Goal: Task Accomplishment & Management: Manage account settings

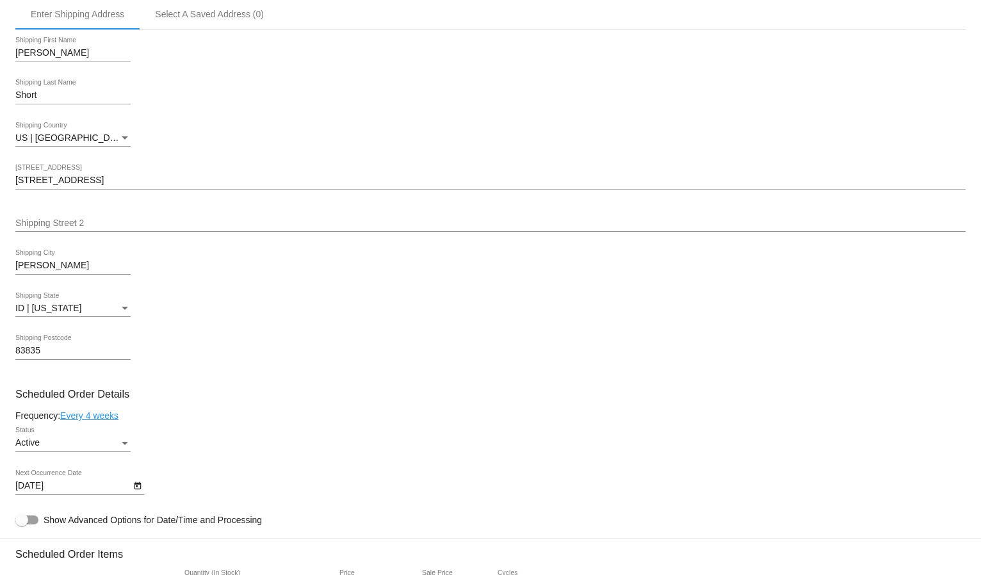
scroll to position [355, 0]
drag, startPoint x: 33, startPoint y: 182, endPoint x: 28, endPoint y: 175, distance: 7.8
click at [33, 182] on div "[STREET_ADDRESS]" at bounding box center [490, 175] width 950 height 25
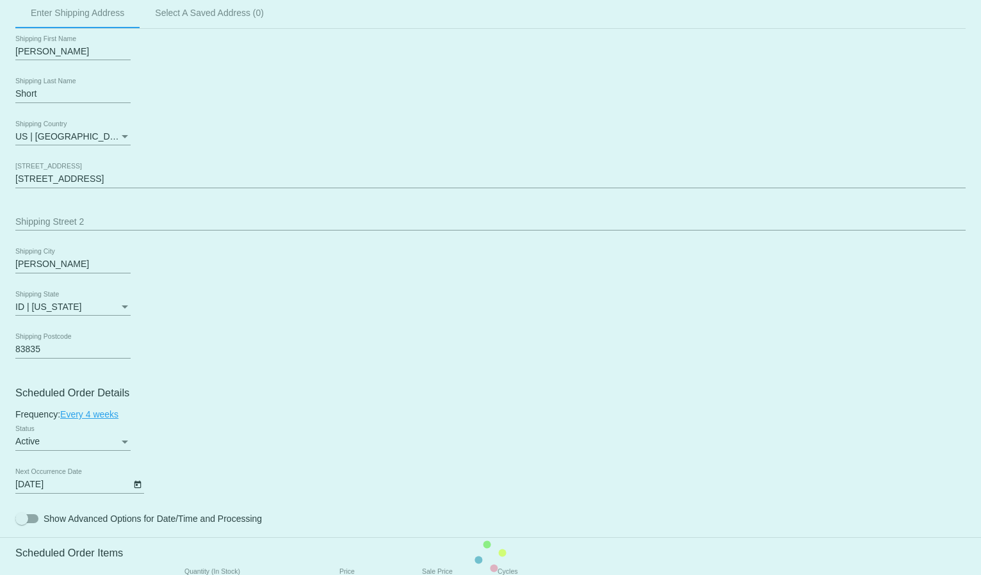
click at [28, 168] on mat-card "Customer 5800883: [PERSON_NAME] [EMAIL_ADDRESS][DOMAIN_NAME] Customer Shipping …" at bounding box center [490, 556] width 981 height 1280
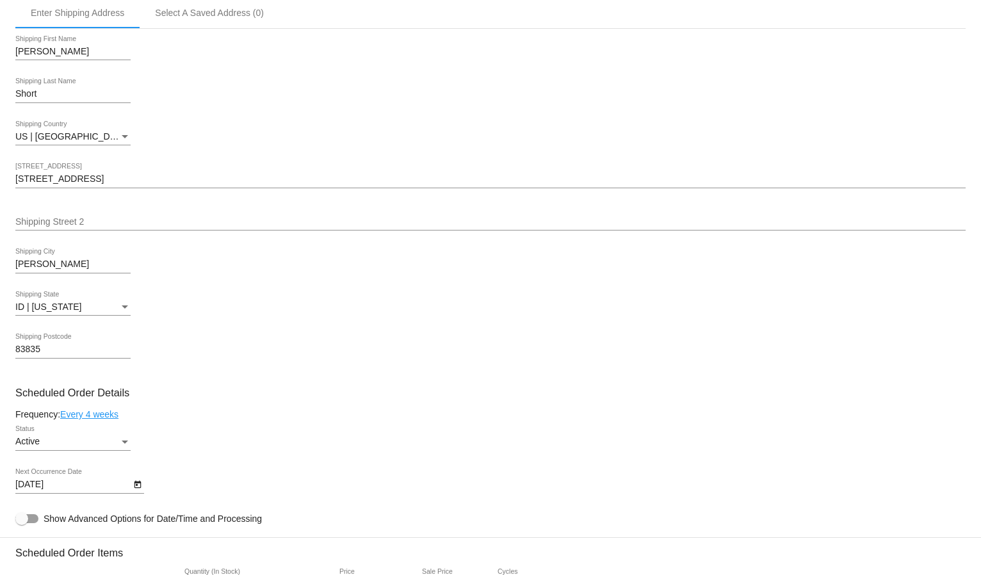
click at [28, 174] on input "[STREET_ADDRESS]" at bounding box center [490, 179] width 950 height 10
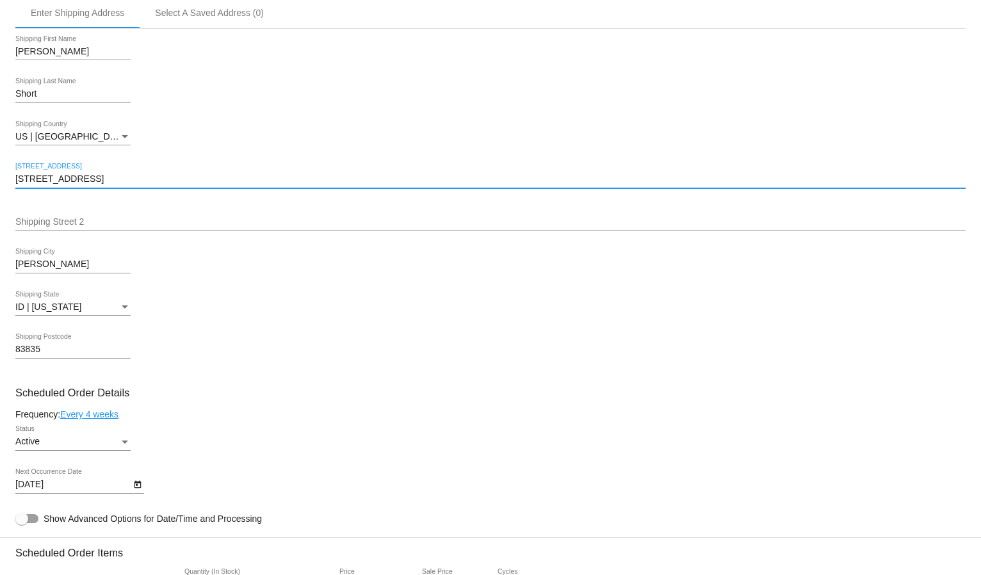
click at [28, 174] on input "[STREET_ADDRESS]" at bounding box center [490, 179] width 950 height 10
paste input "[STREET_ADDRESS]"
type input "[STREET_ADDRESS]"
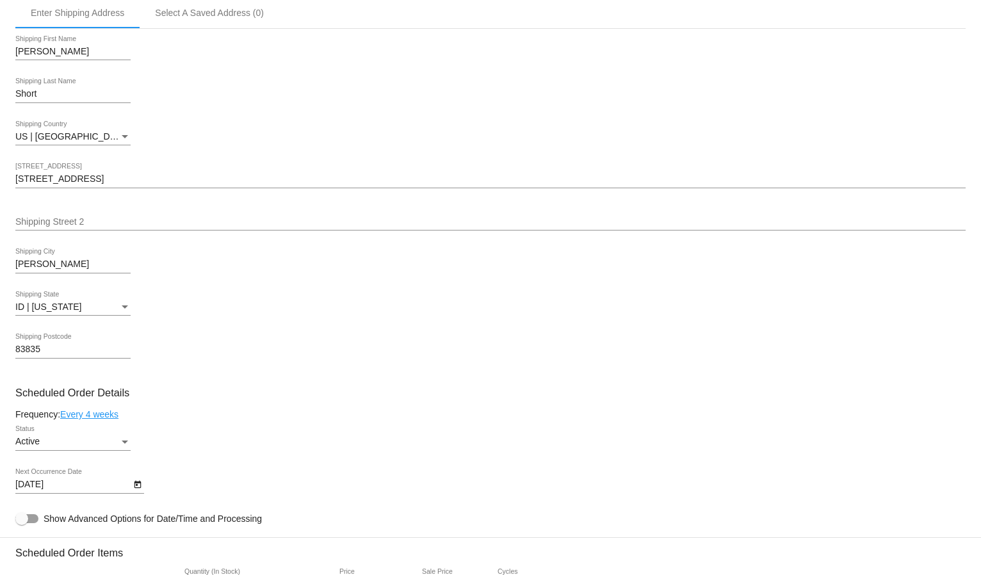
click at [29, 258] on mat-card "Customer 5800883: [PERSON_NAME] [EMAIL_ADDRESS][DOMAIN_NAME] Customer Shipping …" at bounding box center [490, 556] width 981 height 1280
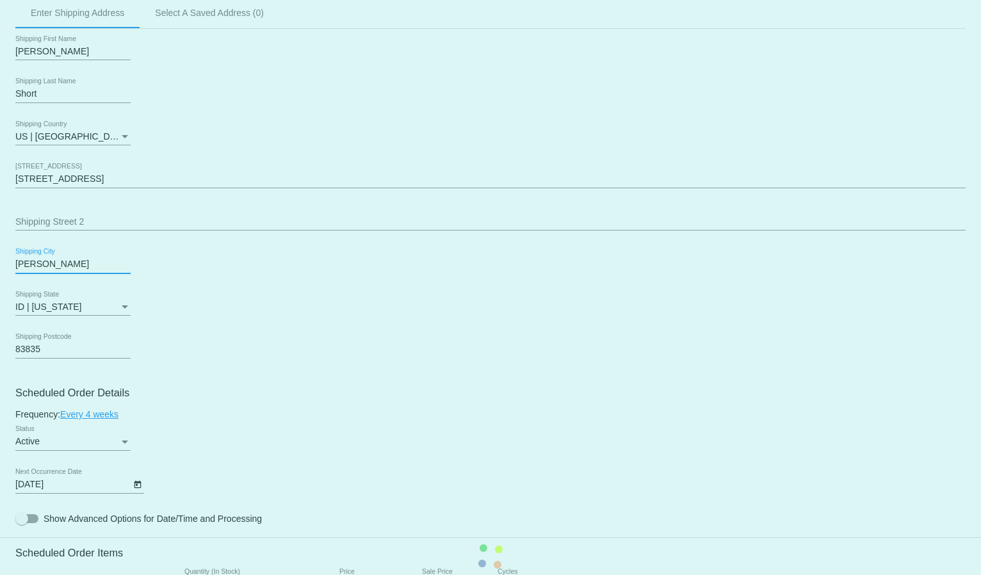
click at [29, 258] on mat-card "Customer 5800883: [PERSON_NAME] [EMAIL_ADDRESS][DOMAIN_NAME] Customer Shipping …" at bounding box center [490, 556] width 981 height 1280
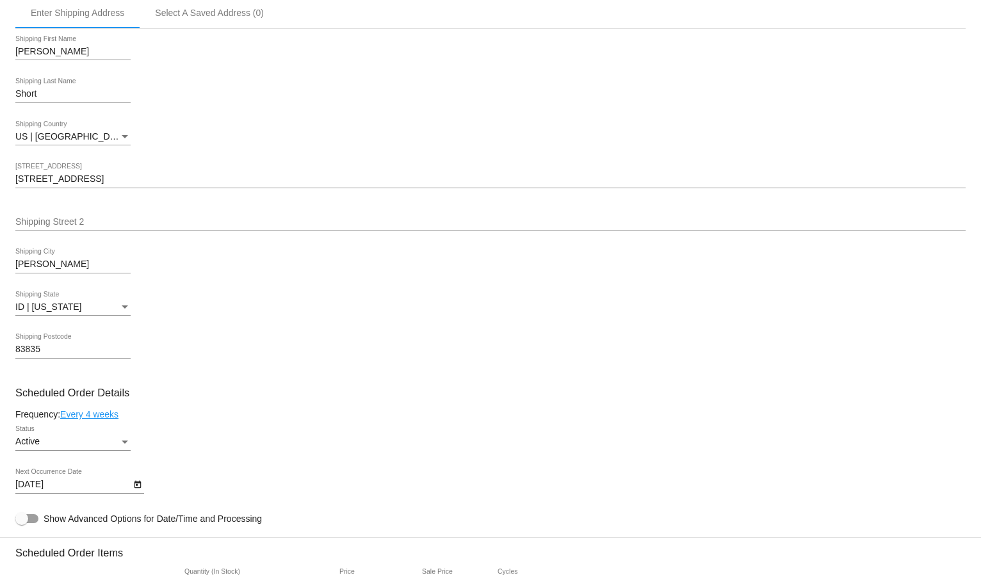
click at [41, 248] on div "Hayden Shipping City" at bounding box center [72, 260] width 115 height 25
click at [38, 259] on input "[PERSON_NAME]" at bounding box center [72, 264] width 115 height 10
paste input "Athol"
type input "Athol"
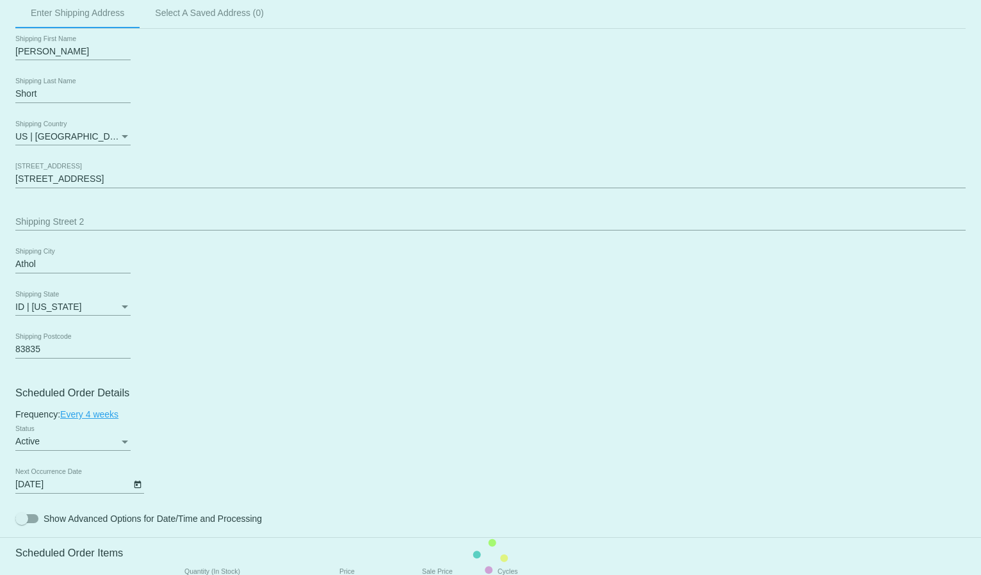
click at [35, 339] on mat-card "Customer 5800883: [PERSON_NAME] [EMAIL_ADDRESS][DOMAIN_NAME] Customer Shipping …" at bounding box center [490, 556] width 981 height 1280
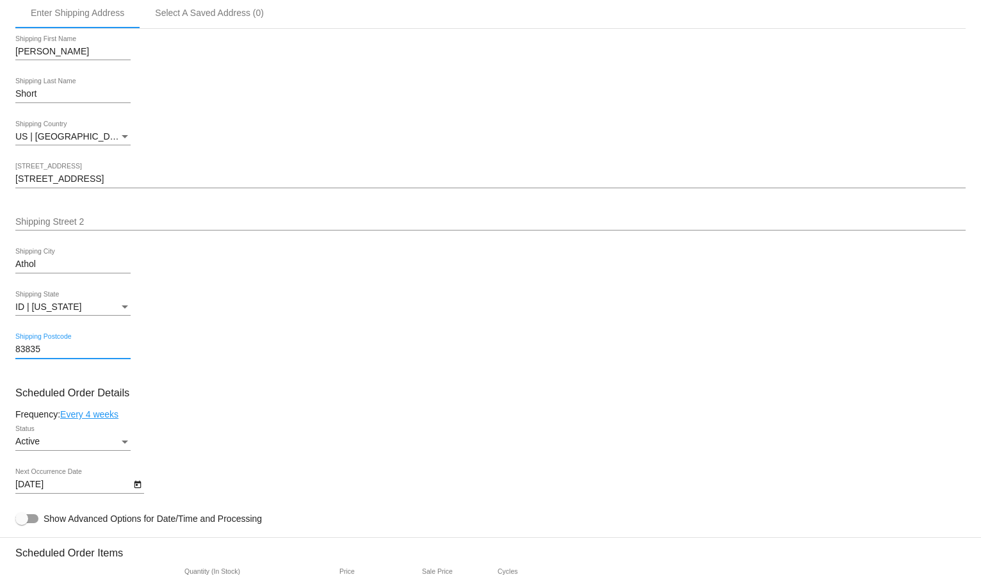
click at [28, 344] on input "83835" at bounding box center [72, 349] width 115 height 10
paste input "01"
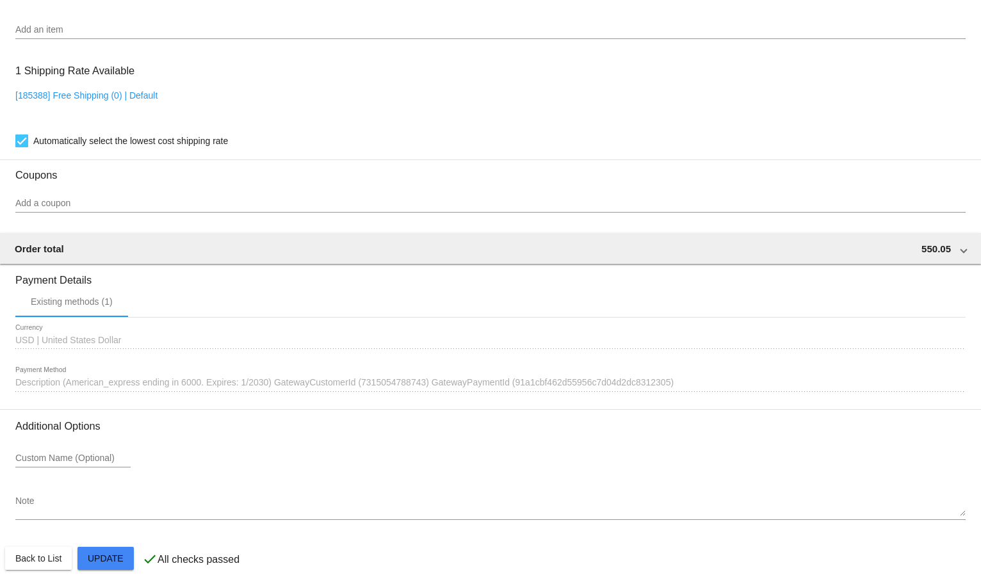
scroll to position [969, 0]
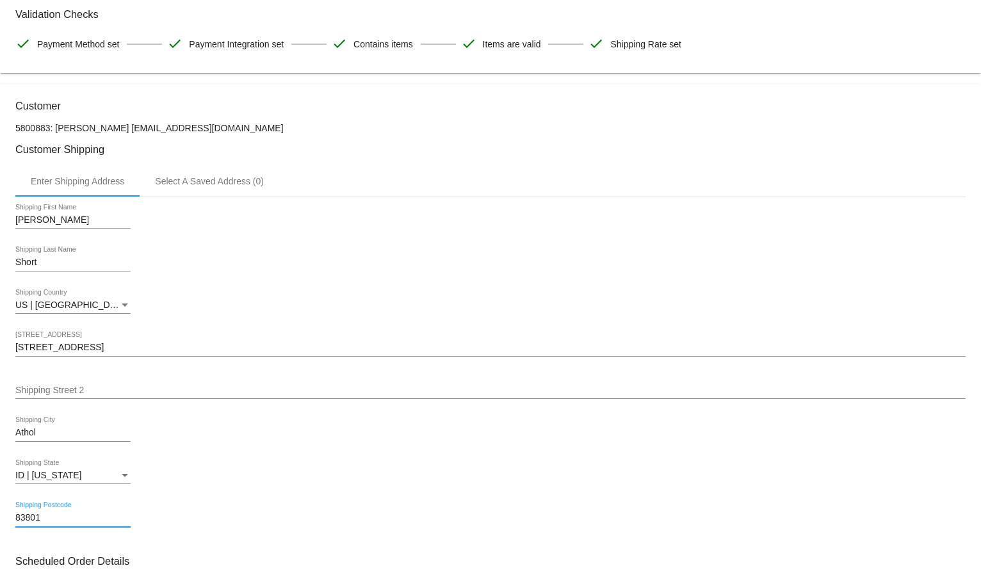
scroll to position [258, 0]
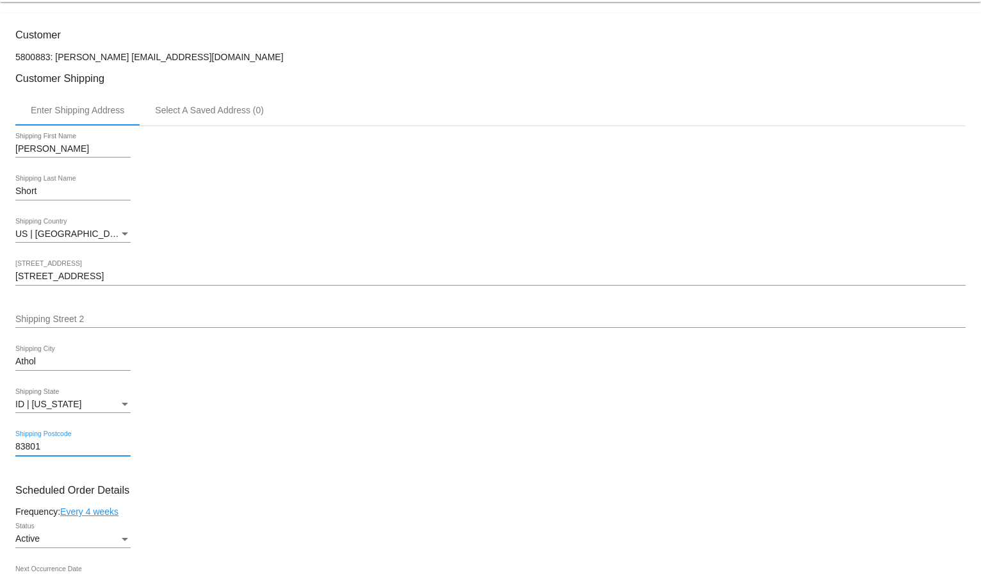
type input "83801"
